Goal: Task Accomplishment & Management: Use online tool/utility

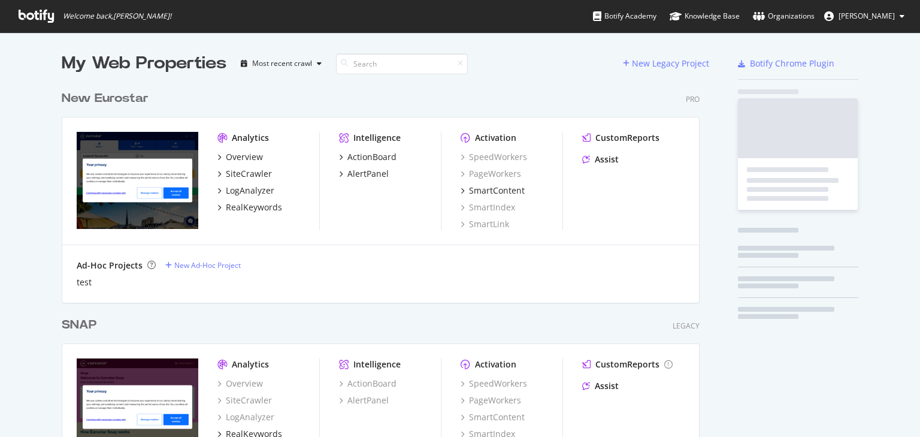
scroll to position [429, 905]
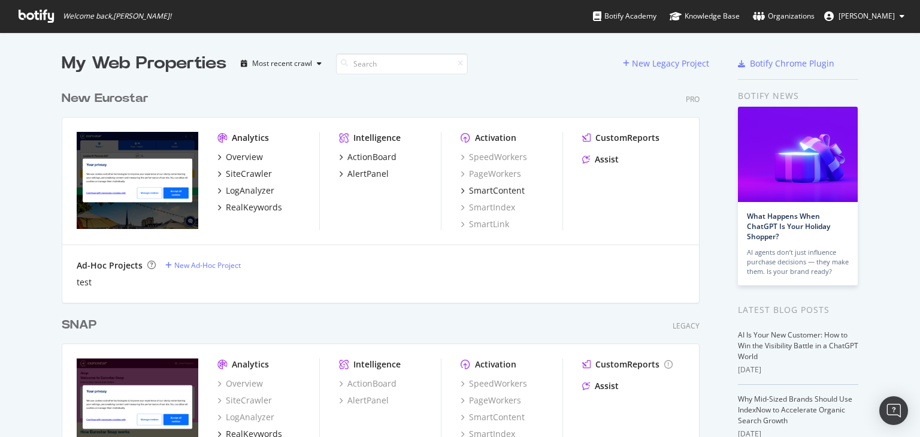
click at [133, 98] on div "New Eurostar" at bounding box center [105, 98] width 87 height 17
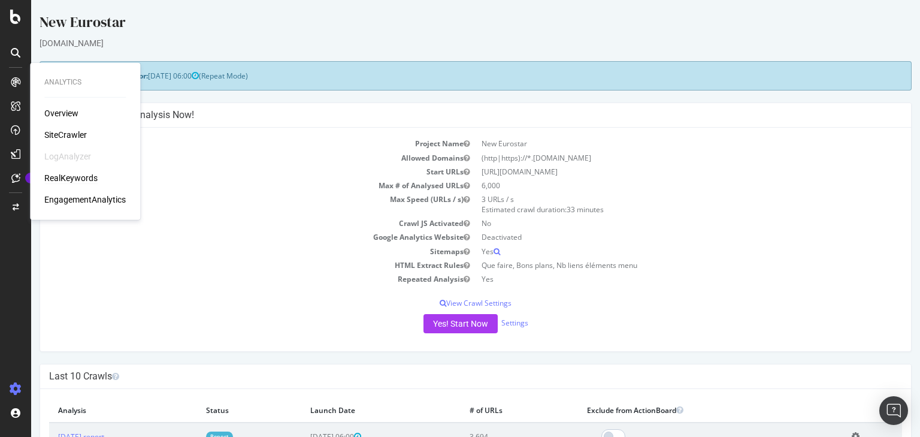
click at [63, 173] on div "RealKeywords" at bounding box center [70, 178] width 53 height 12
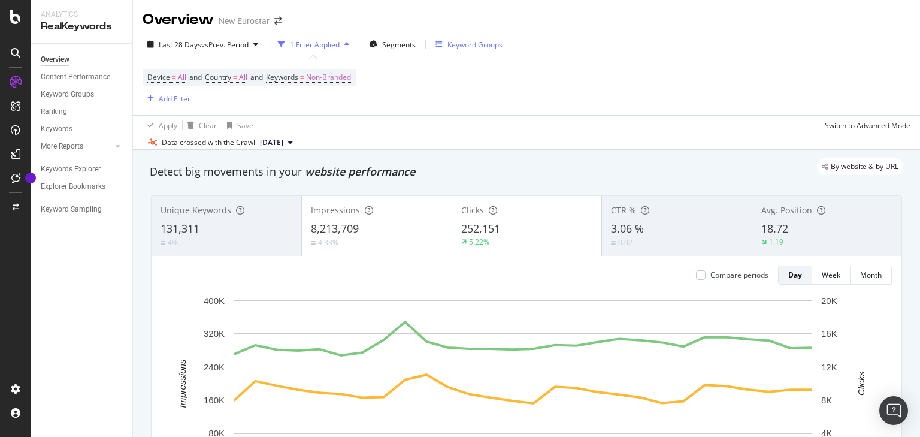
click at [464, 47] on div "Keyword Groups" at bounding box center [474, 45] width 55 height 10
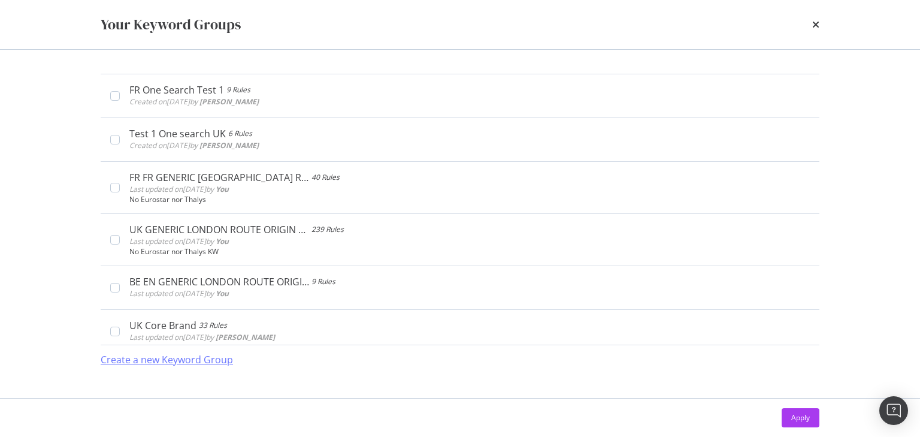
click at [136, 361] on div "Create a new Keyword Group" at bounding box center [167, 360] width 132 height 14
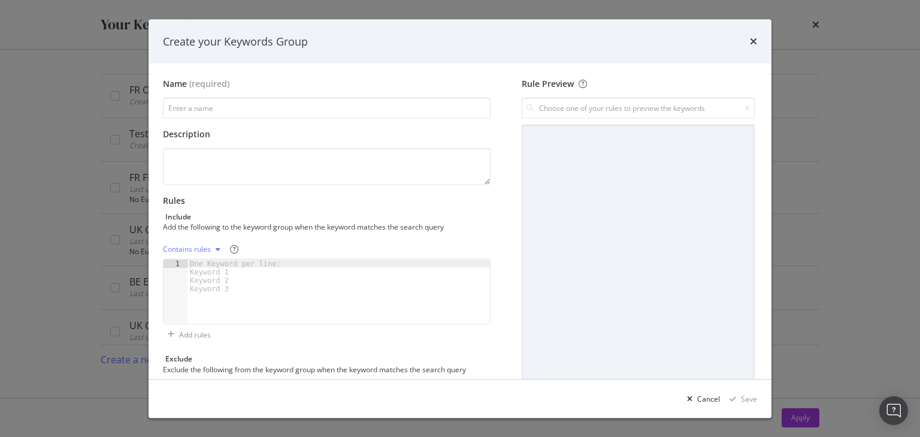
click at [753, 47] on div "times" at bounding box center [753, 42] width 7 height 16
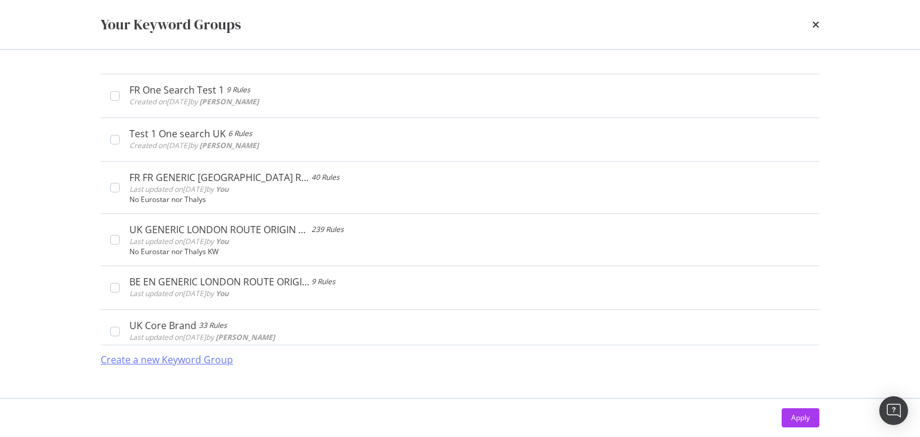
click at [177, 366] on div "Create a new Keyword Group" at bounding box center [167, 360] width 132 height 28
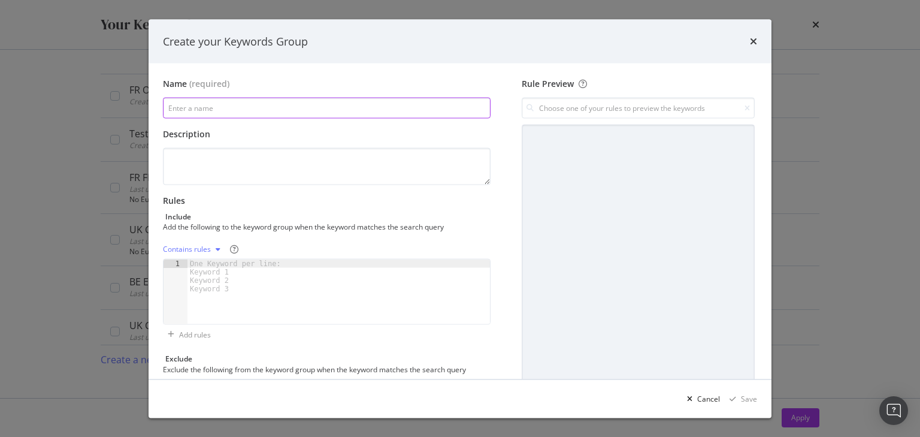
click at [230, 114] on input "modal" at bounding box center [327, 108] width 328 height 21
type input "UK EN Packages Test 08/2025"
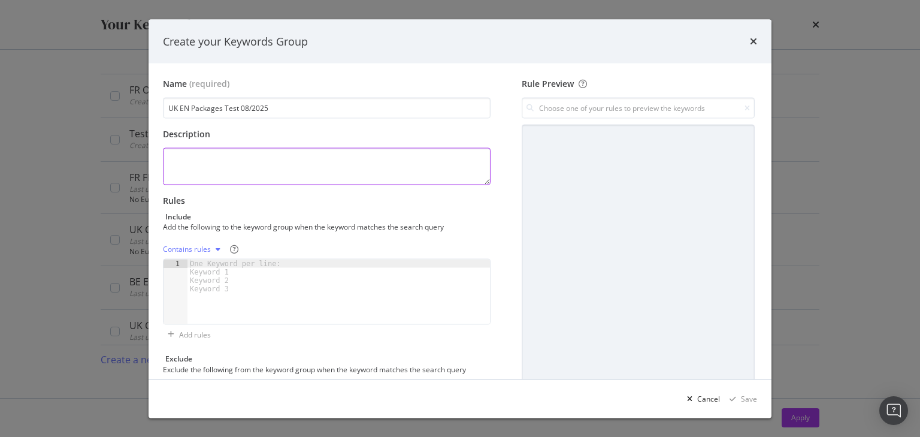
click at [232, 170] on textarea "modal" at bounding box center [327, 166] width 328 height 37
type textarea "K"
type textarea "Branded keywords for packages test"
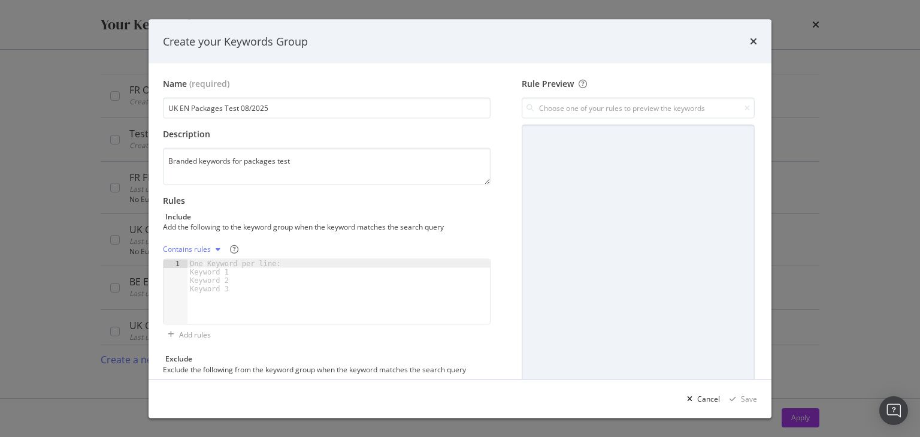
click at [228, 271] on div "One Keyword per line: Keyword 1 Keyword 2 Keyword 3" at bounding box center [237, 276] width 100 height 34
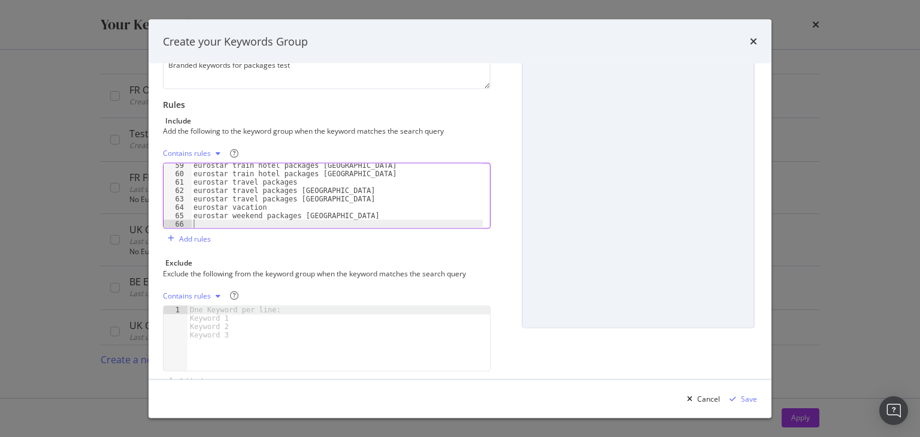
scroll to position [121, 0]
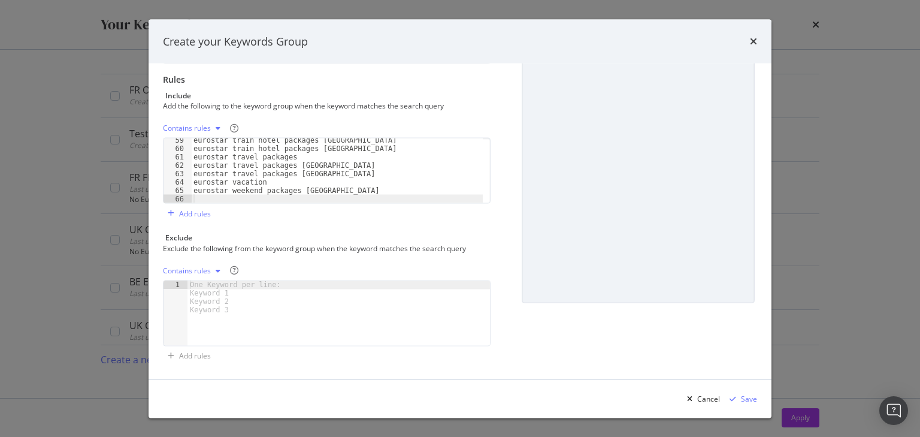
click at [192, 125] on div "Contains rules" at bounding box center [187, 128] width 48 height 7
click at [209, 160] on div "Exact rules" at bounding box center [203, 167] width 71 height 15
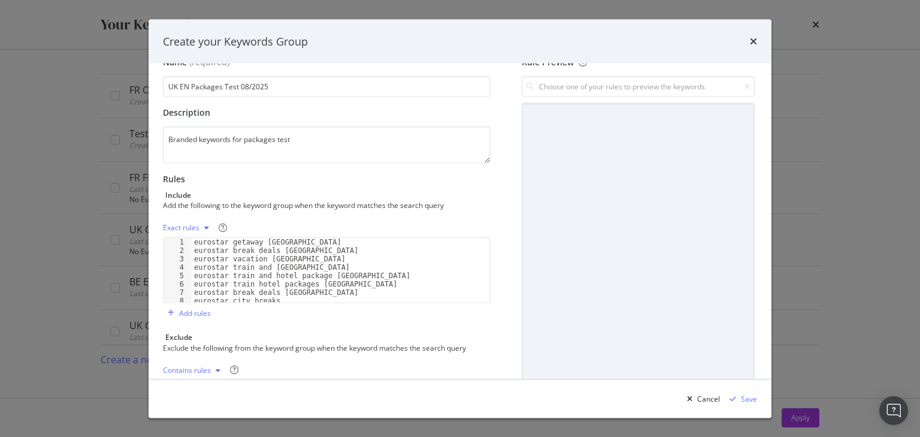
scroll to position [0, 0]
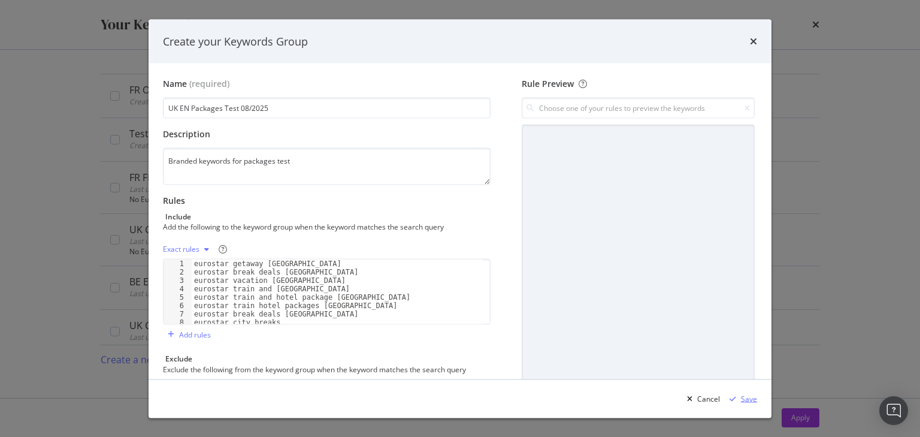
click at [752, 399] on div "Save" at bounding box center [749, 398] width 16 height 10
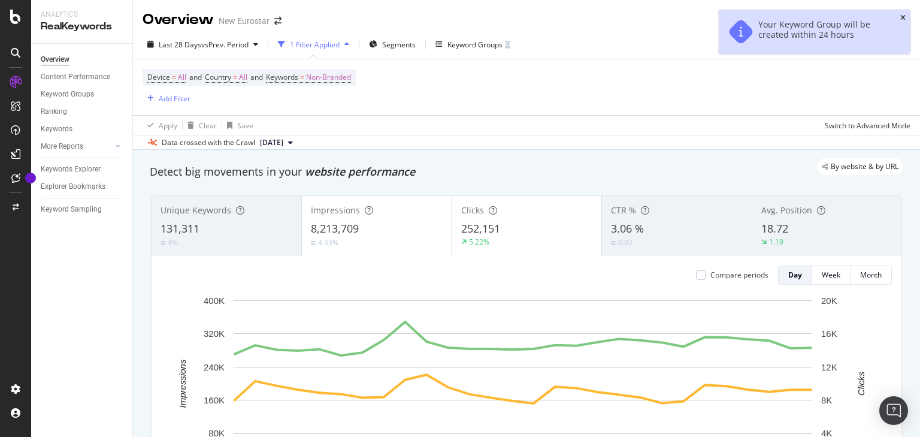
click at [901, 20] on icon "close toast" at bounding box center [902, 17] width 5 height 7
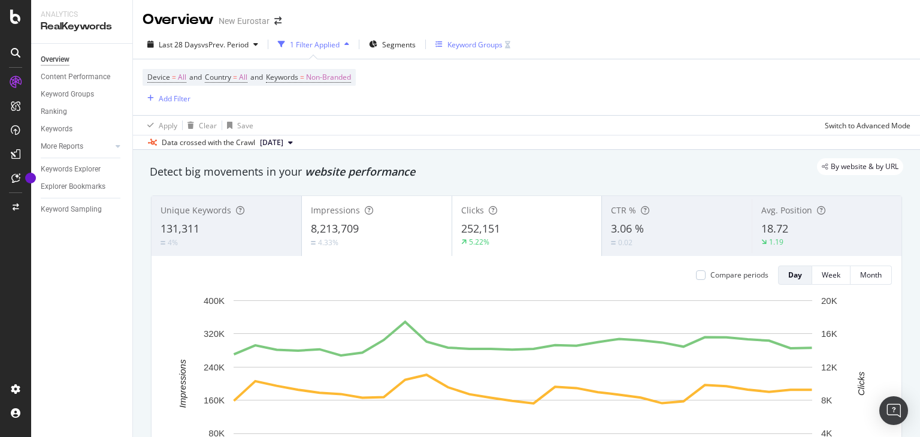
click at [486, 47] on div "Keyword Groups" at bounding box center [474, 45] width 55 height 10
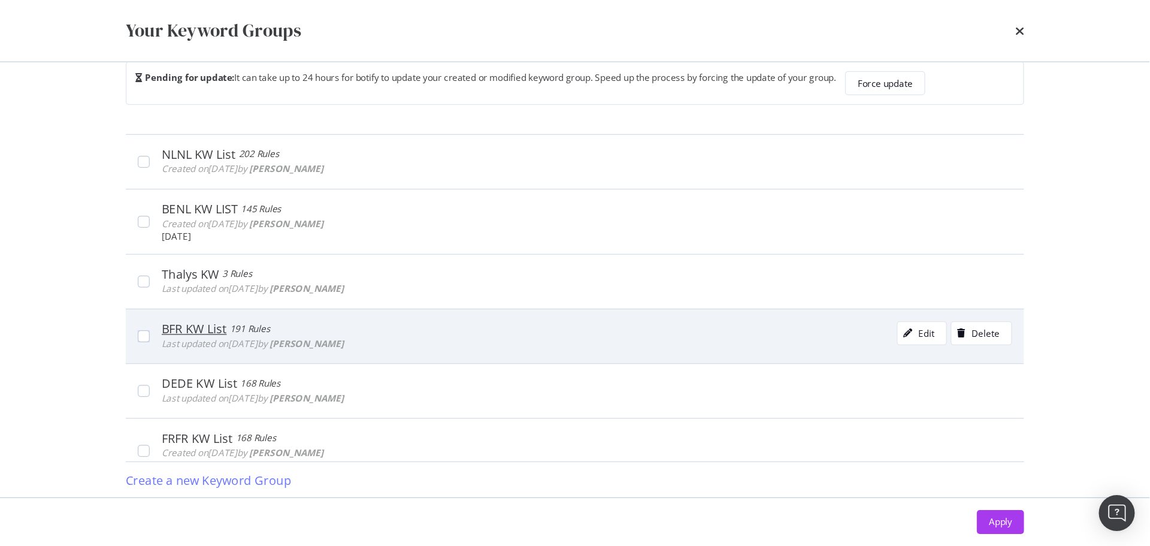
scroll to position [6030, 0]
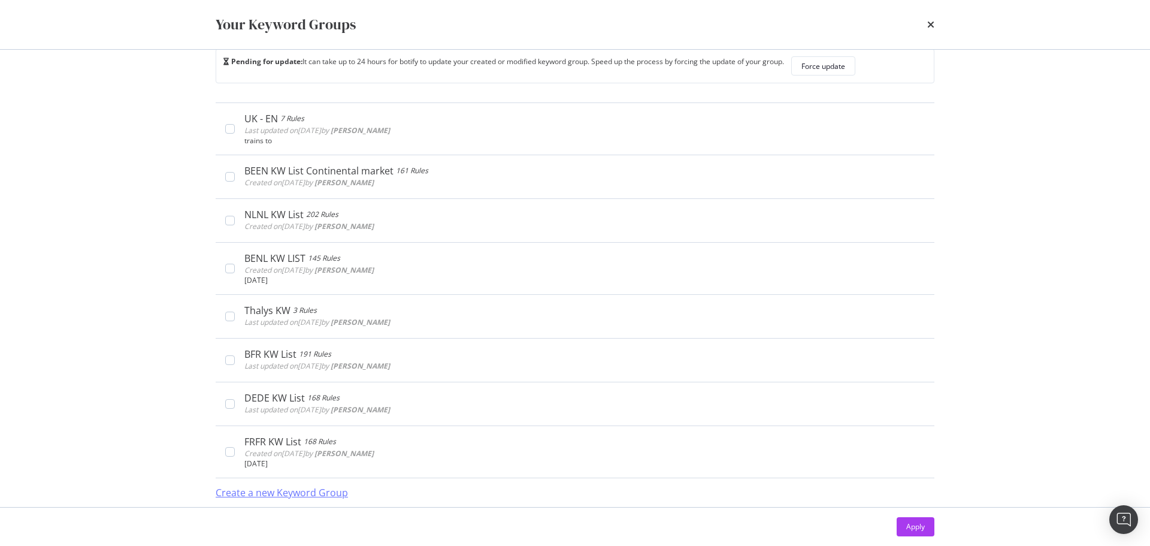
click at [280, 436] on div "Create a new Keyword Group" at bounding box center [282, 493] width 132 height 14
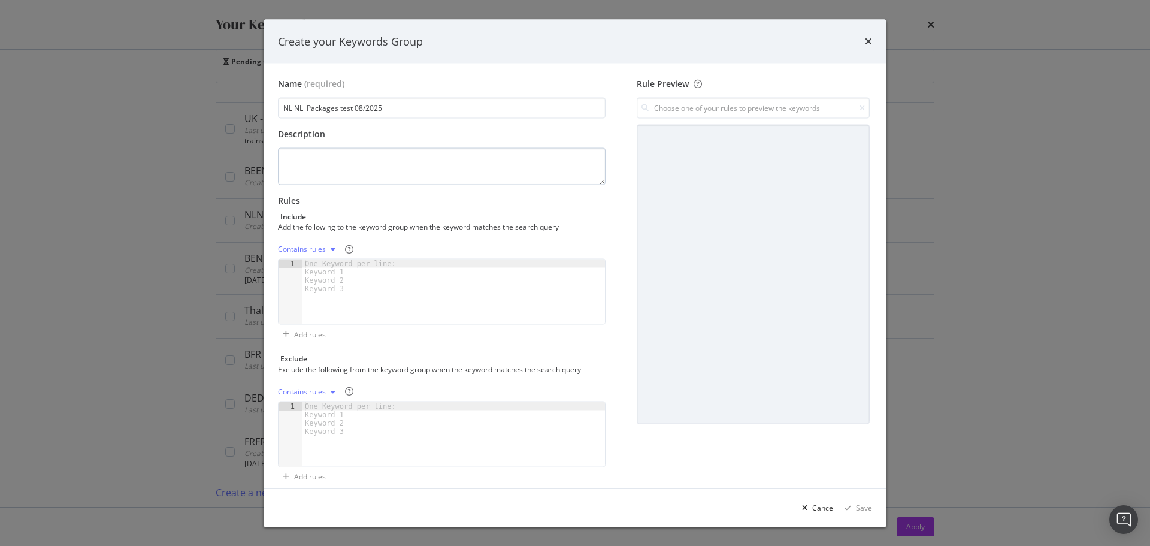
type input "NL NL Packages test 08/2025"
click at [368, 170] on textarea "modal" at bounding box center [442, 166] width 328 height 37
type textarea "P"
type textarea "Branded keywords test for packages"
click at [325, 246] on div "Contains rules" at bounding box center [302, 249] width 48 height 7
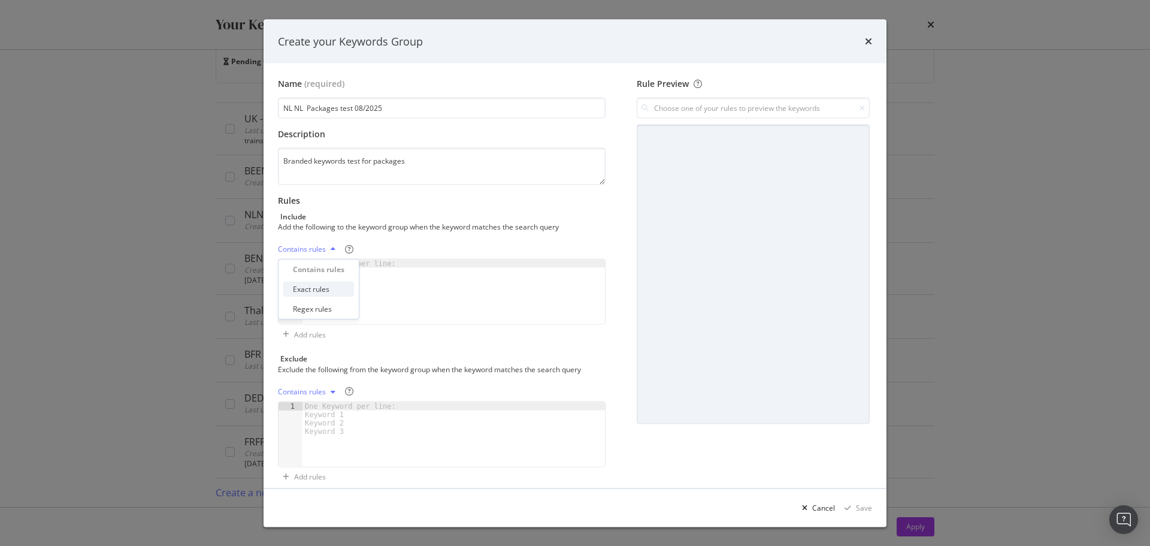
click at [319, 285] on div "Exact rules" at bounding box center [311, 289] width 37 height 10
click at [365, 287] on div "One Keyword per line: Keyword 1 Keyword 2 Keyword 3" at bounding box center [352, 276] width 100 height 34
click at [317, 261] on div "One Keyword per line: Keyword 1 Keyword 2 Keyword 3" at bounding box center [352, 276] width 100 height 34
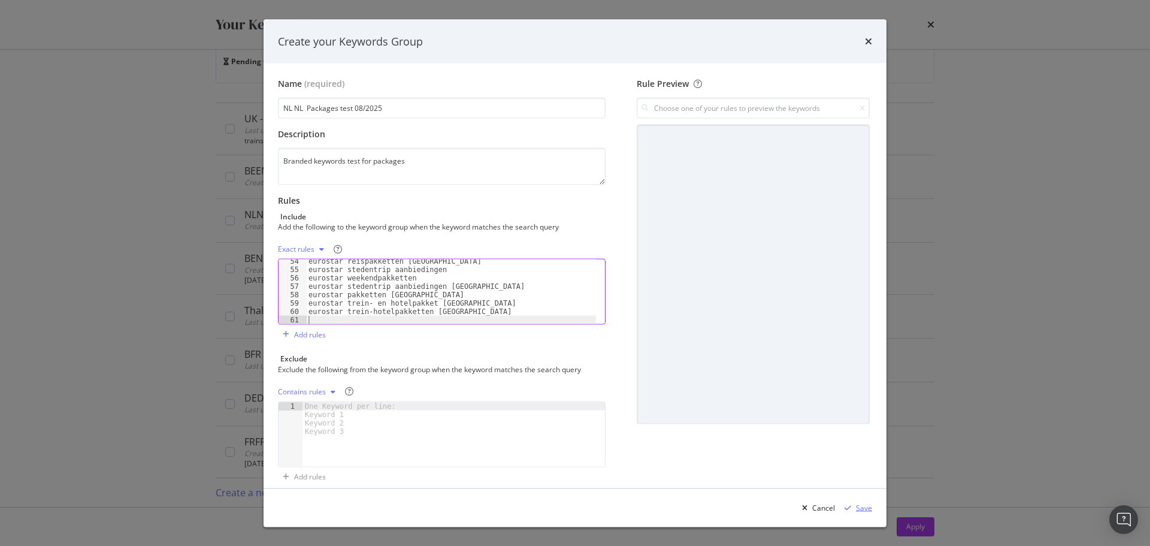
click at [856, 436] on div "Save" at bounding box center [864, 507] width 16 height 10
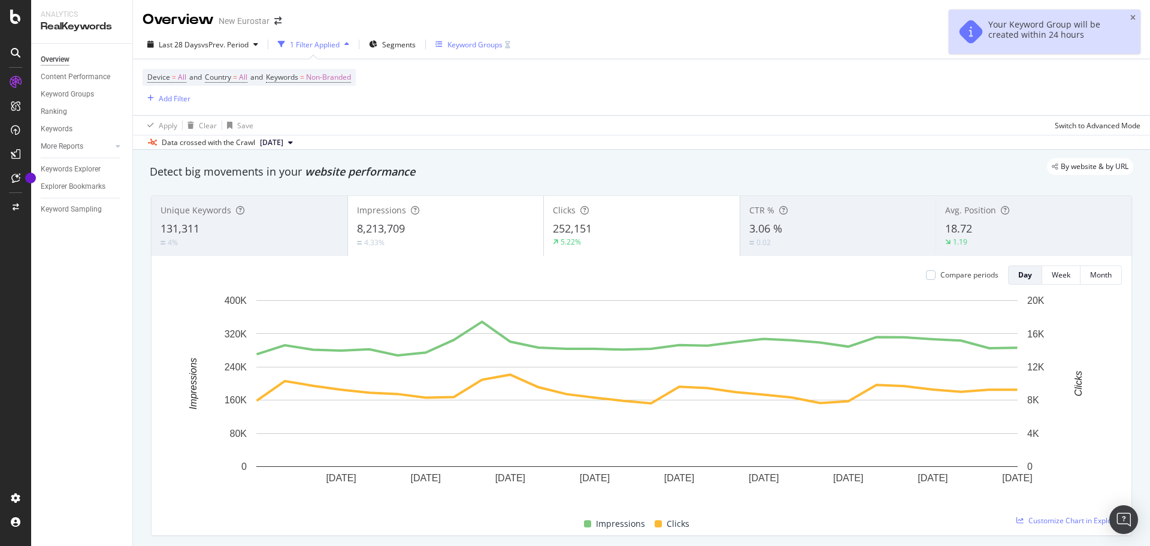
click at [468, 47] on div "Keyword Groups" at bounding box center [474, 45] width 55 height 10
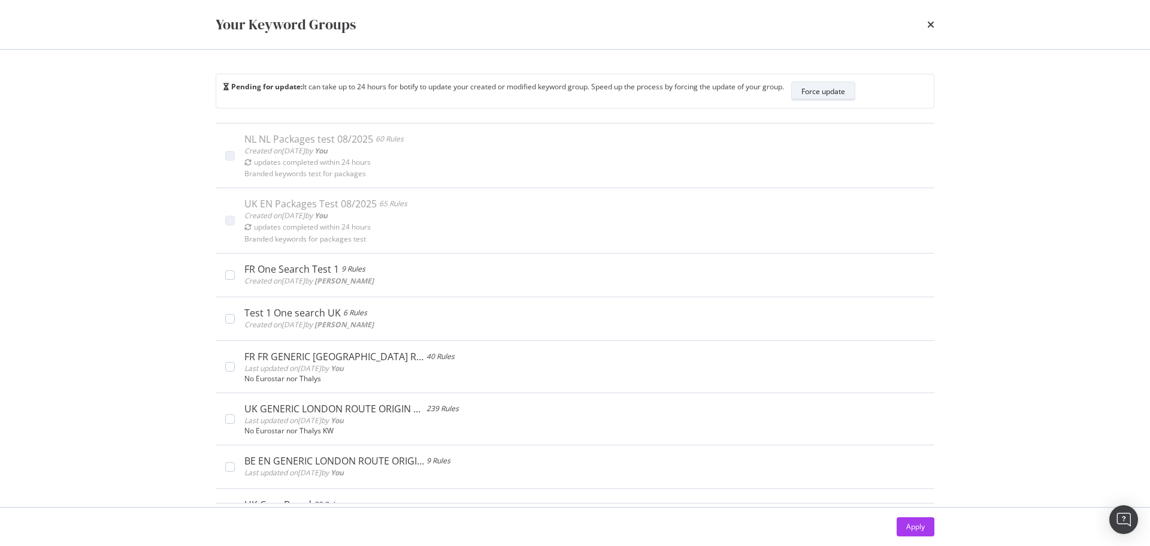
click at [834, 98] on div "Force update" at bounding box center [823, 91] width 44 height 17
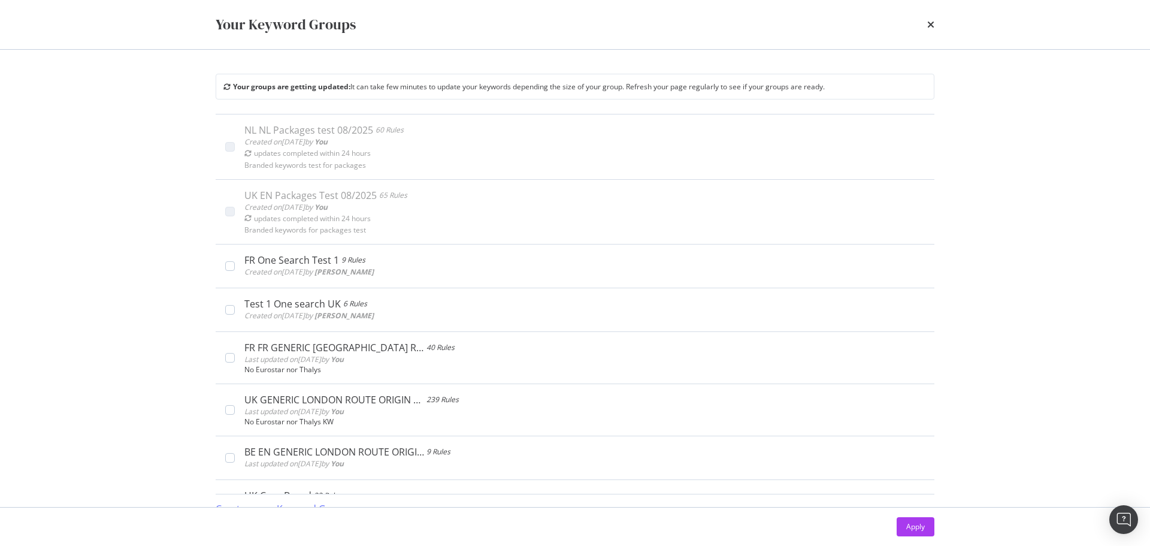
click at [919, 49] on div "modal" at bounding box center [575, 49] width 1150 height 1
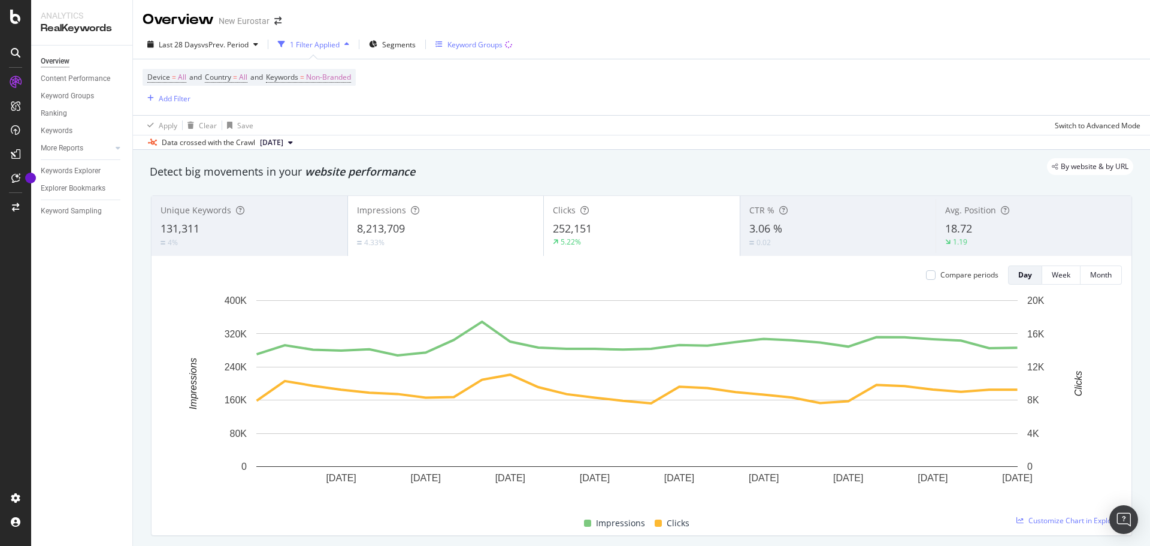
click at [490, 43] on div "Keyword Groups" at bounding box center [474, 45] width 55 height 10
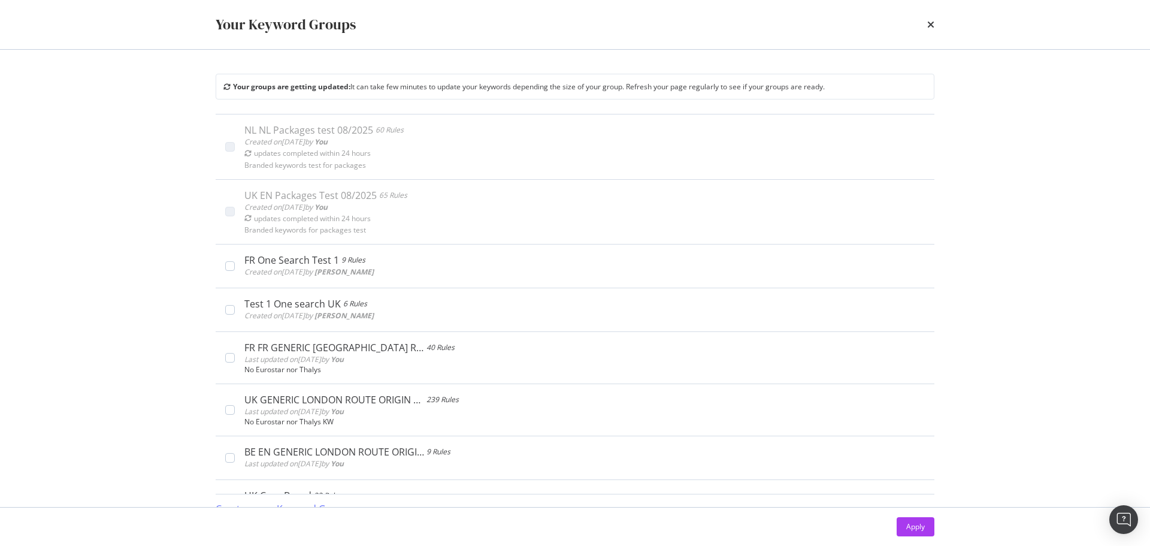
scroll to position [16, 0]
